Goal: Check status: Check status

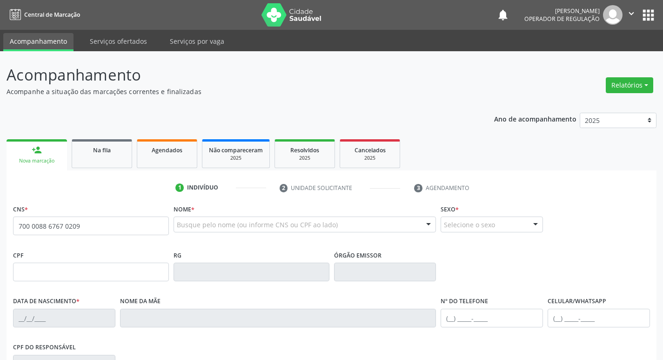
type input "700 0088 6767 0209"
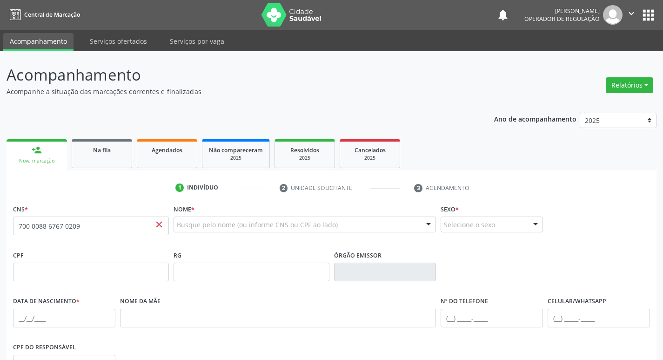
click at [158, 223] on span "close" at bounding box center [159, 224] width 10 height 10
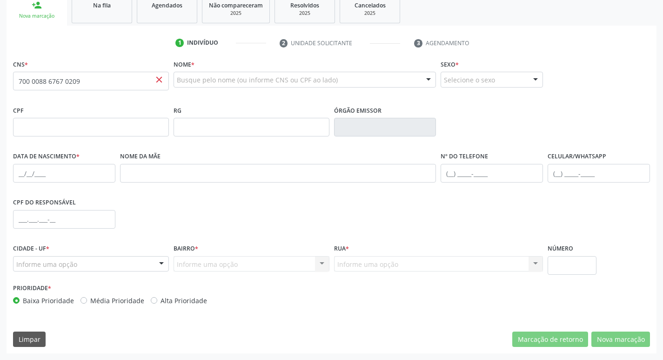
scroll to position [98, 0]
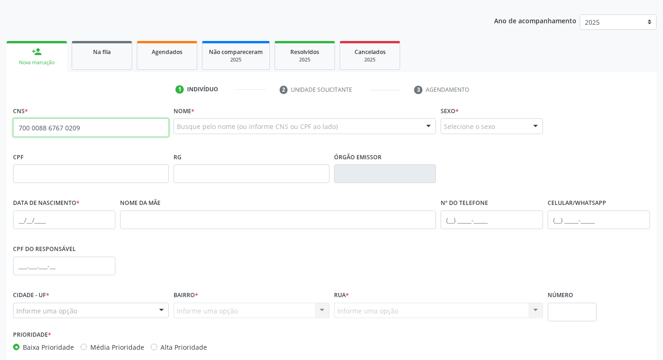
click at [102, 126] on input "700 0088 6767 0209" at bounding box center [91, 127] width 156 height 19
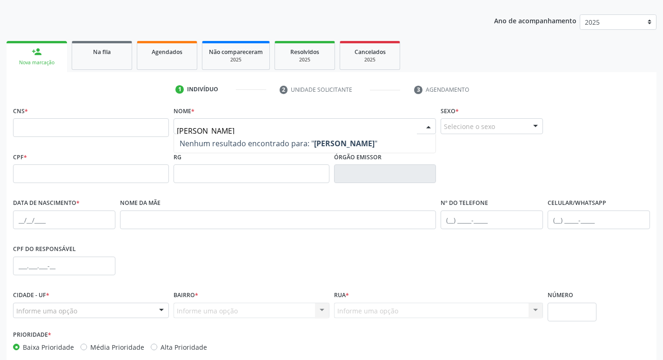
type input "[PERSON_NAME]"
click at [247, 131] on input "[PERSON_NAME]" at bounding box center [297, 130] width 241 height 19
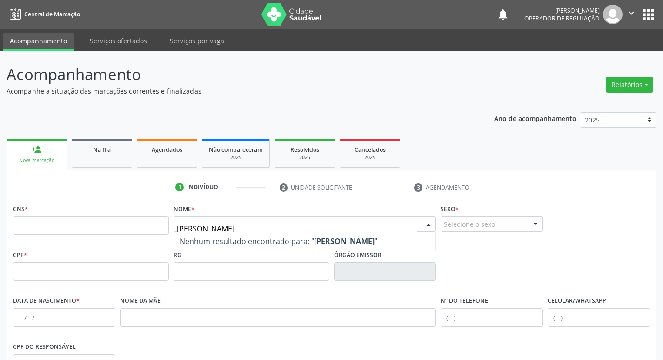
scroll to position [0, 0]
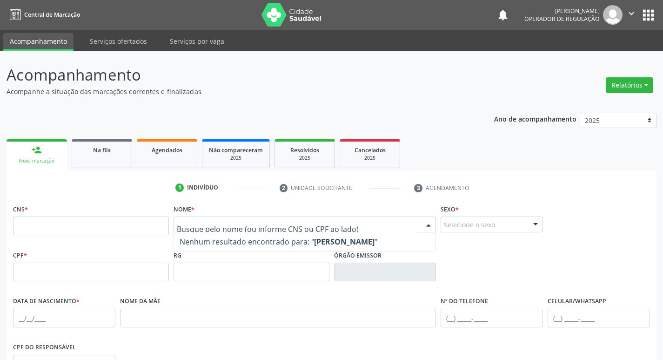
click at [649, 17] on button "apps" at bounding box center [648, 15] width 16 height 16
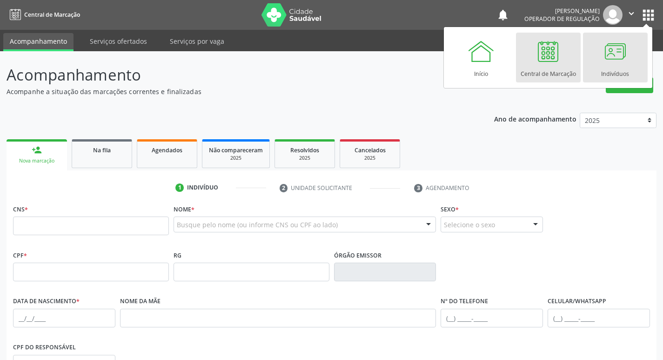
click at [622, 70] on div "Indivíduos" at bounding box center [615, 71] width 28 height 13
